Goal: Task Accomplishment & Management: Manage account settings

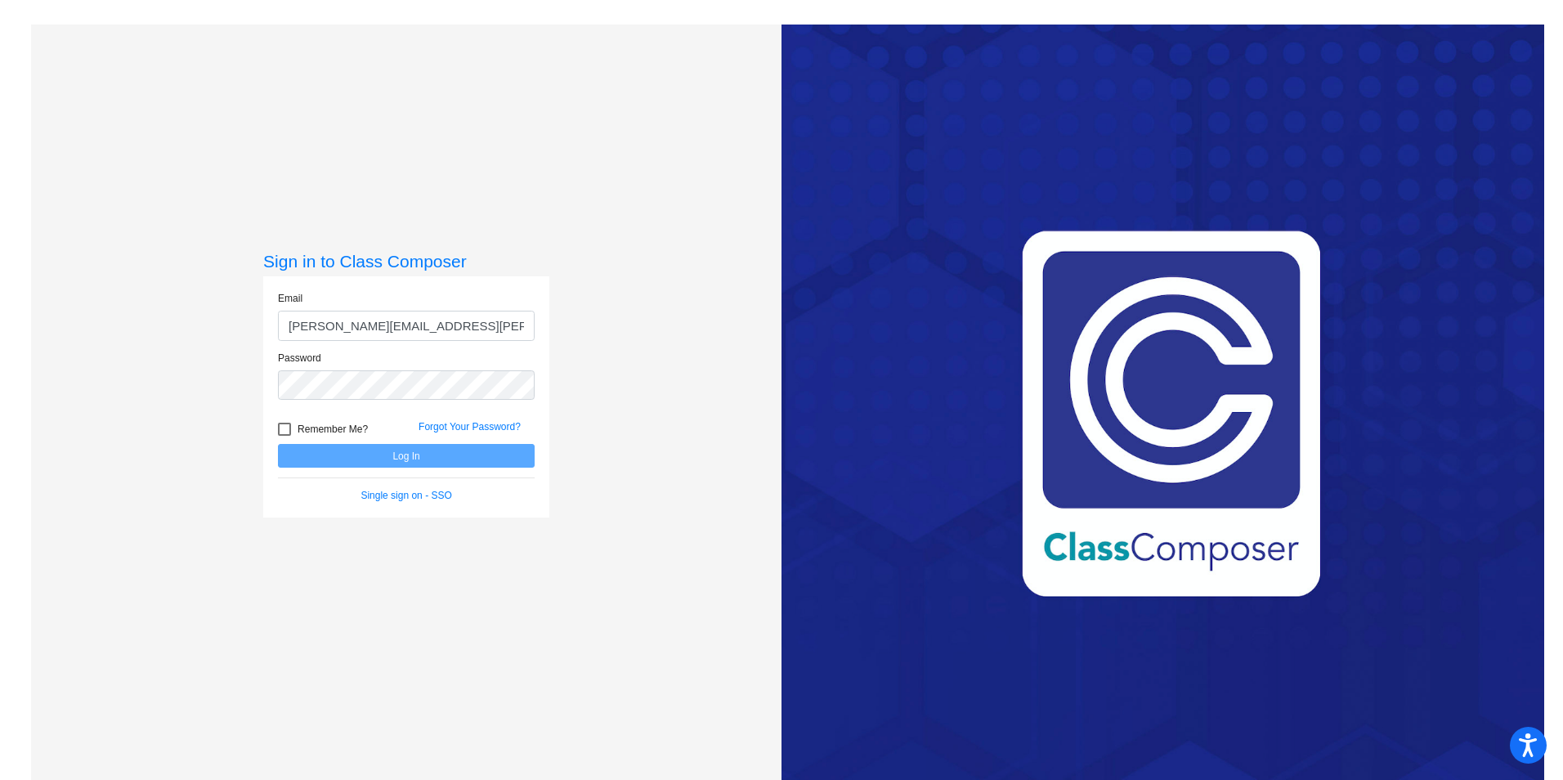
type input "[PERSON_NAME][EMAIL_ADDRESS][PERSON_NAME][DOMAIN_NAME]"
click at [278, 444] on button "Log In" at bounding box center [406, 456] width 257 height 24
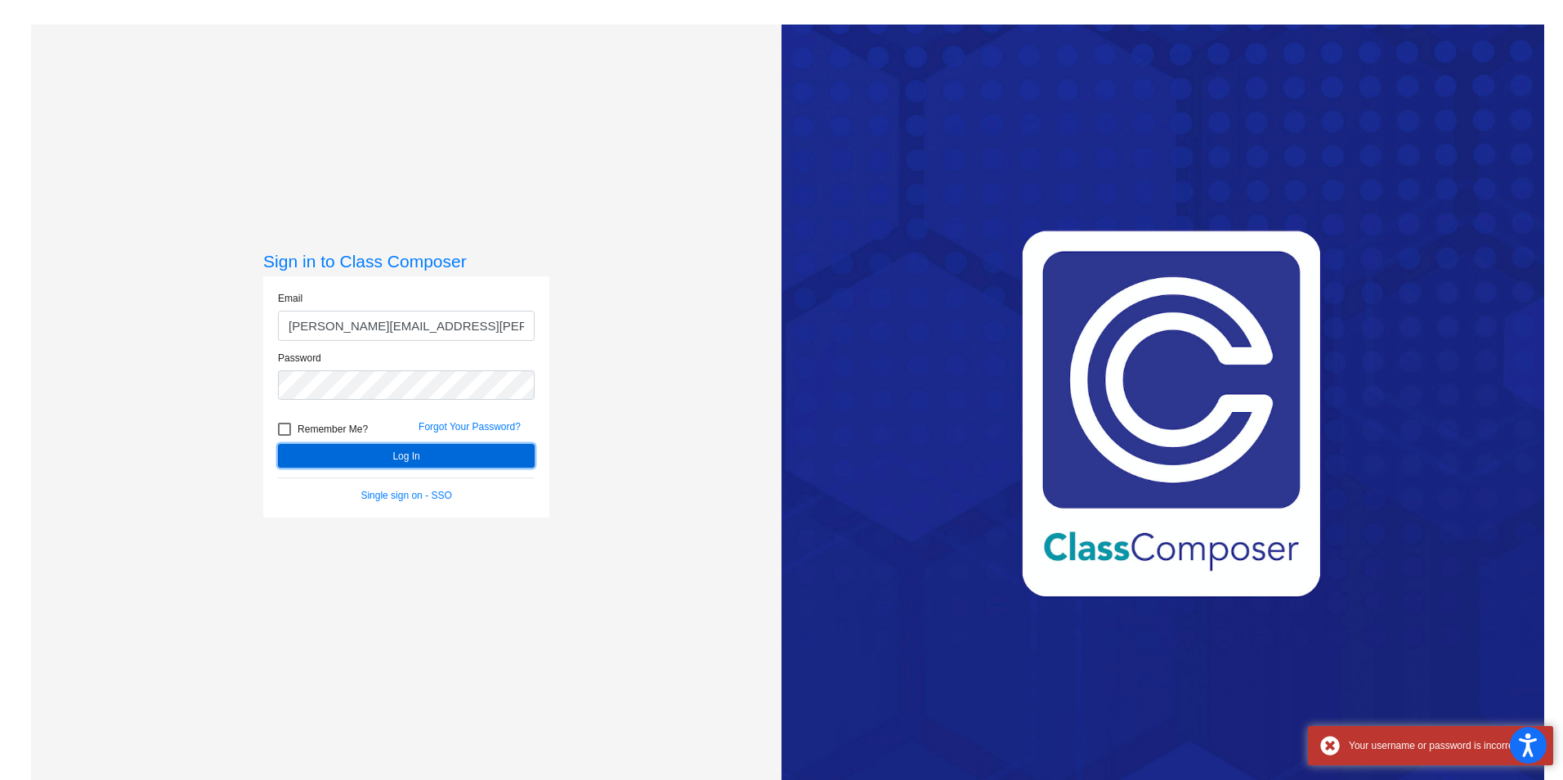
click at [499, 450] on button "Log In" at bounding box center [406, 456] width 257 height 24
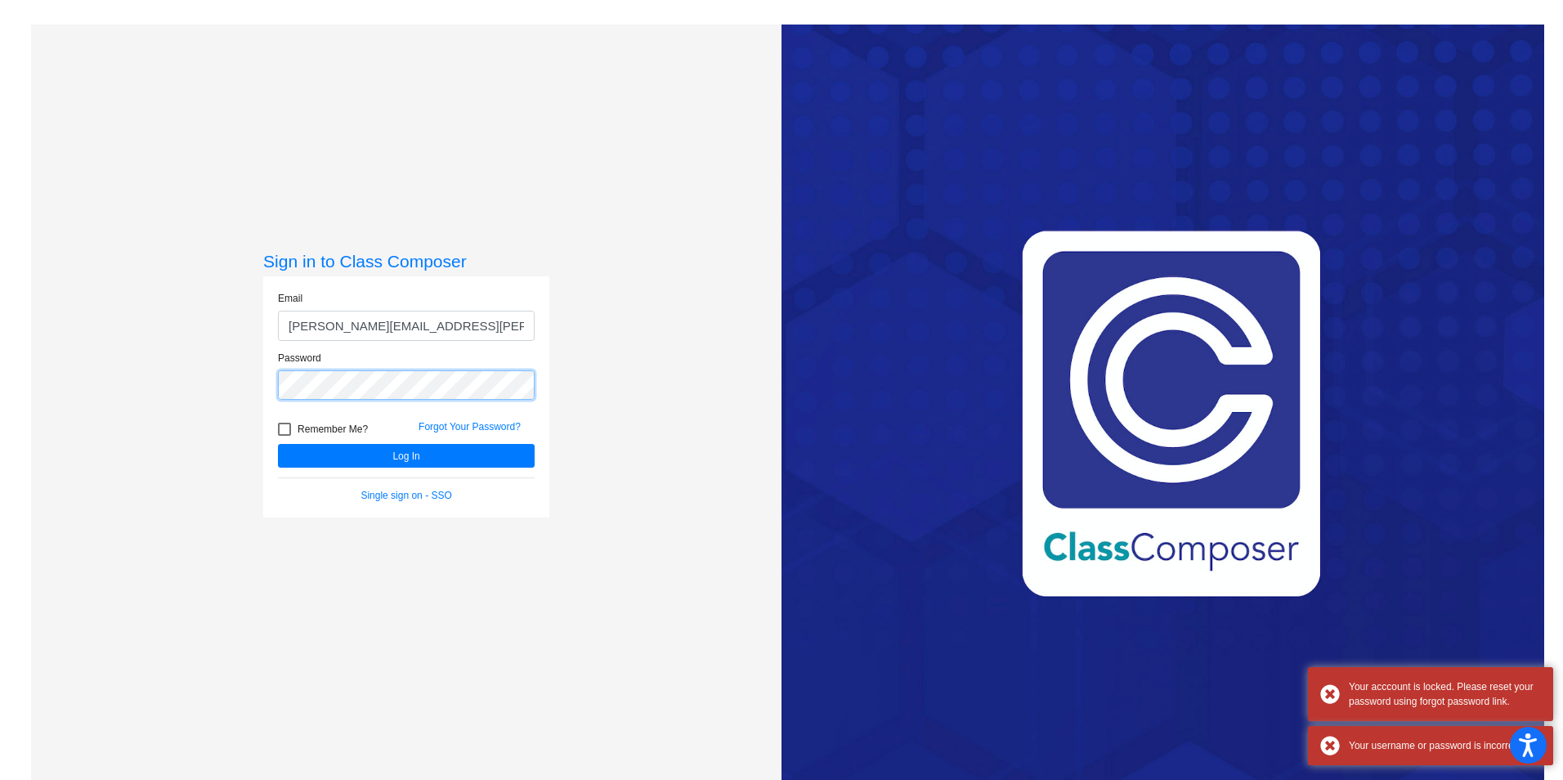
click at [0, 387] on html "Accessibility Screen-Reader Guide, Feedback, and Issue Reporting | New window S…" at bounding box center [781, 390] width 1563 height 780
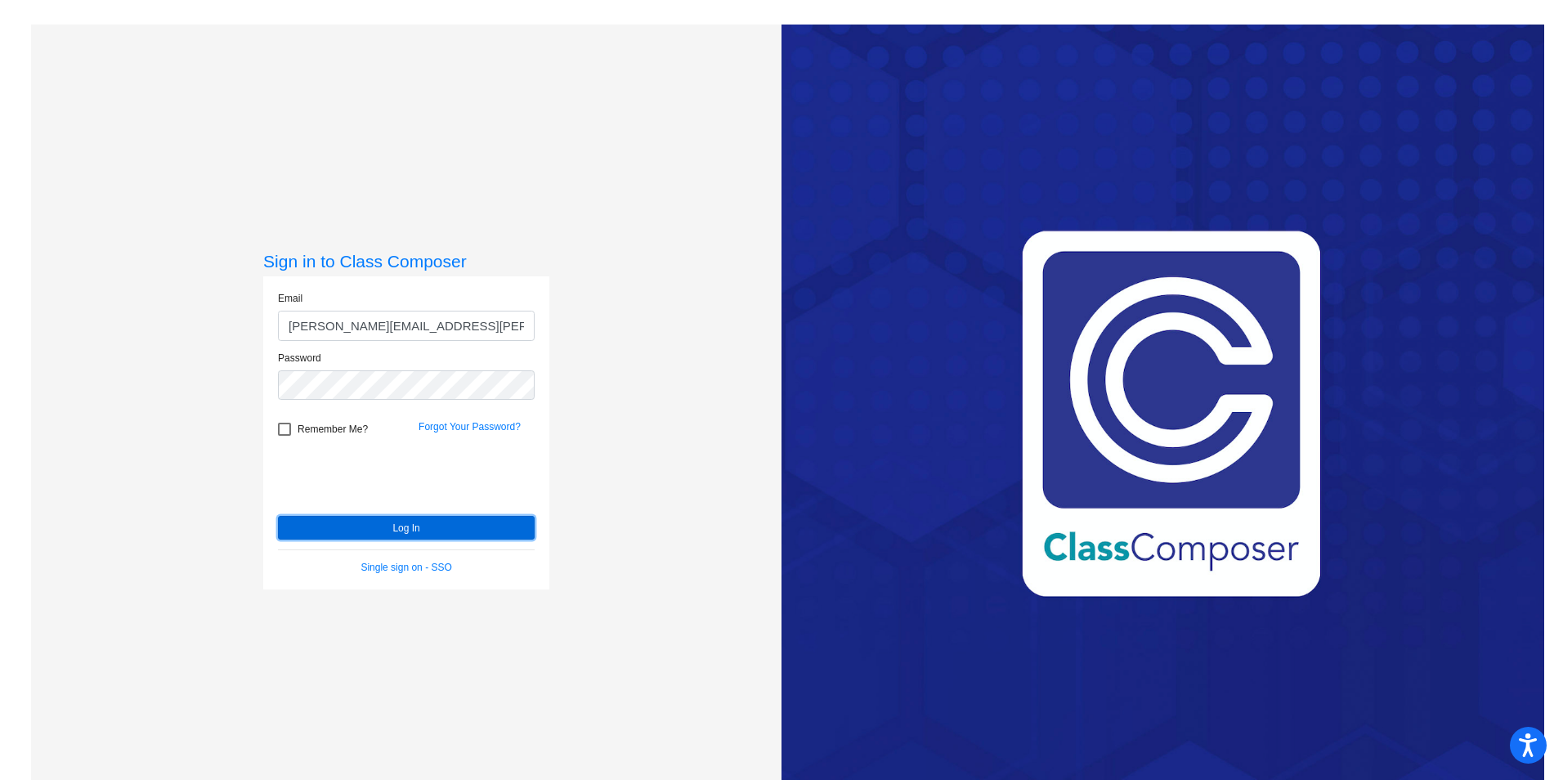
click at [401, 529] on button "Log In" at bounding box center [406, 528] width 257 height 24
click at [508, 526] on button "Log In" at bounding box center [406, 528] width 257 height 24
click at [120, 407] on div "Sign in to Class Composer Email [PERSON_NAME][EMAIL_ADDRESS][PERSON_NAME][DOMAI…" at bounding box center [406, 415] width 750 height 780
click at [389, 533] on button "Log In" at bounding box center [406, 528] width 257 height 24
